Goal: Task Accomplishment & Management: Use online tool/utility

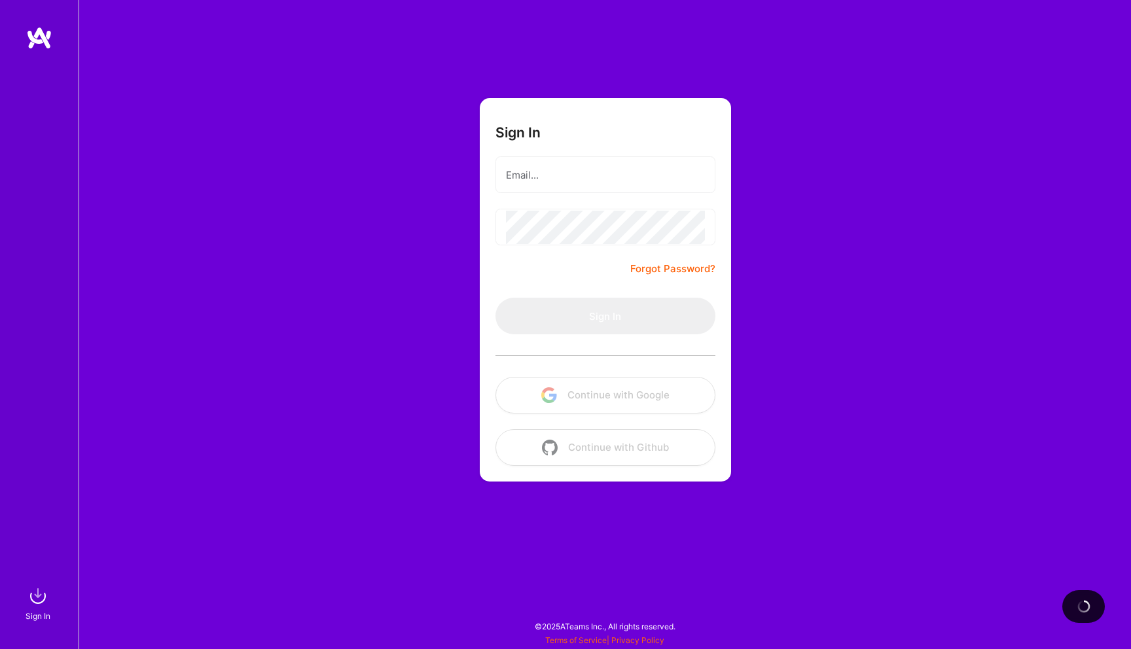
type input "[EMAIL_ADDRESS][DOMAIN_NAME]"
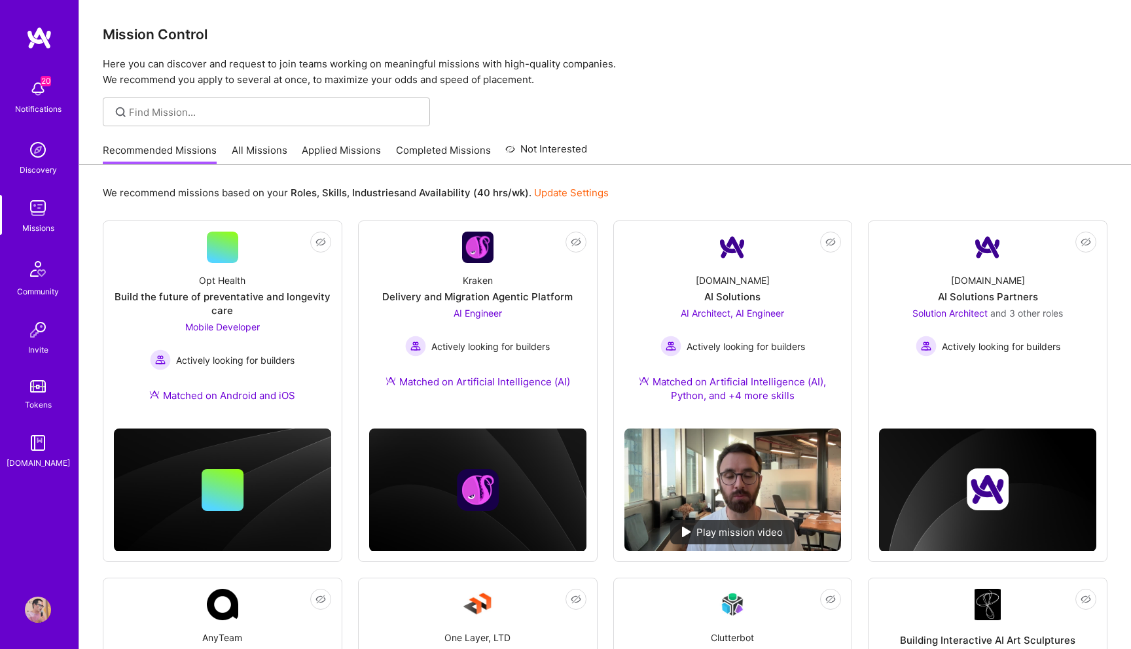
click at [358, 149] on link "Applied Missions" at bounding box center [341, 154] width 79 height 22
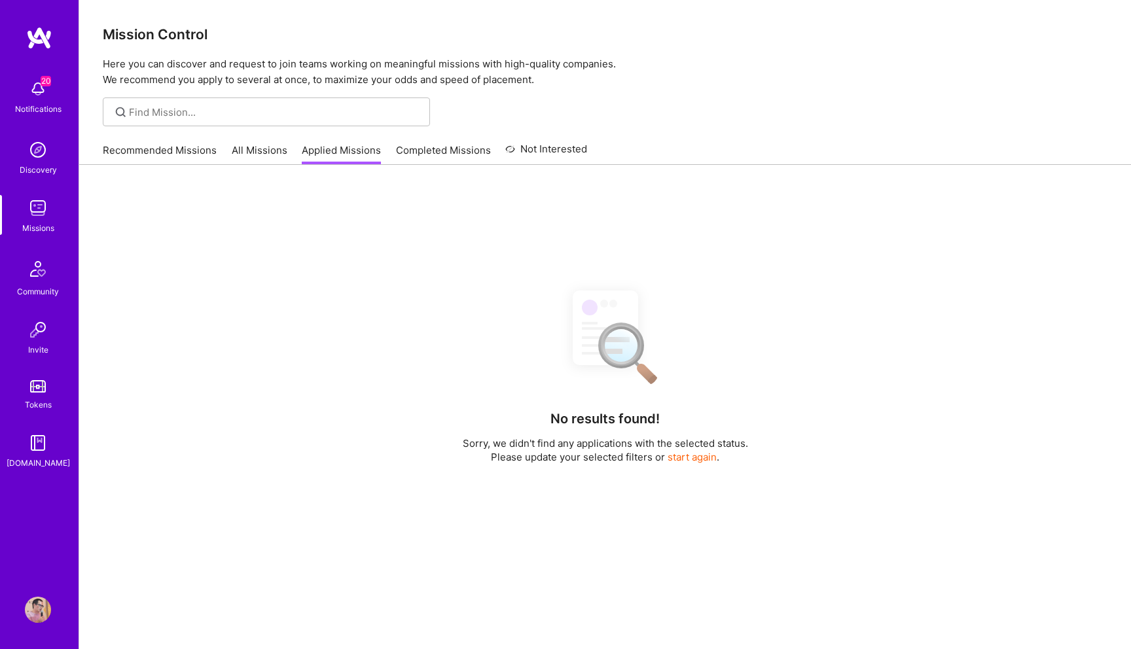
click at [35, 82] on img at bounding box center [38, 89] width 26 height 26
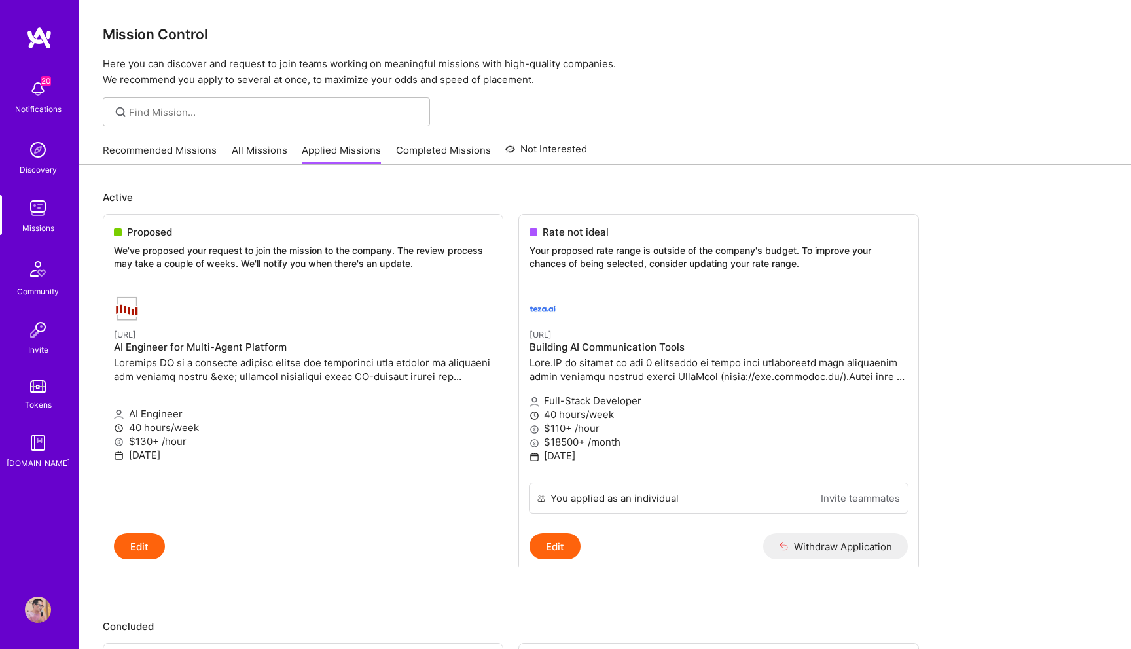
click at [358, 264] on p "We've proposed your request to join the mission to the company. The review proc…" at bounding box center [303, 257] width 378 height 26
click at [854, 79] on p "Here you can discover and request to join teams working on meaningful missions …" at bounding box center [605, 71] width 1004 height 31
